Goal: Task Accomplishment & Management: Manage account settings

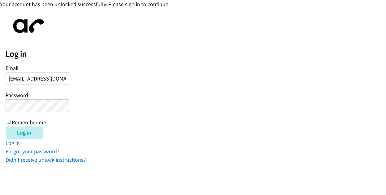
scroll to position [0, 3]
type input "[EMAIL_ADDRESS][DOMAIN_NAME]"
click at [21, 130] on input "Log in" at bounding box center [24, 133] width 37 height 12
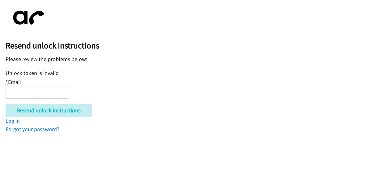
click at [35, 92] on input "* Email" at bounding box center [37, 92] width 63 height 13
type input "[EMAIL_ADDRESS][DOMAIN_NAME]"
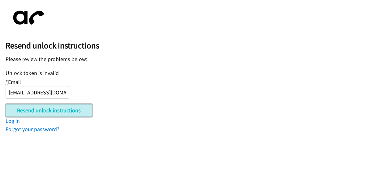
click at [42, 108] on input "Resend unlock instructions" at bounding box center [49, 110] width 87 height 12
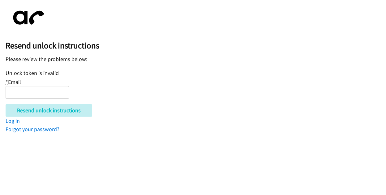
click at [237, 62] on p "Please review the problems below:" at bounding box center [196, 59] width 380 height 8
